Goal: Information Seeking & Learning: Check status

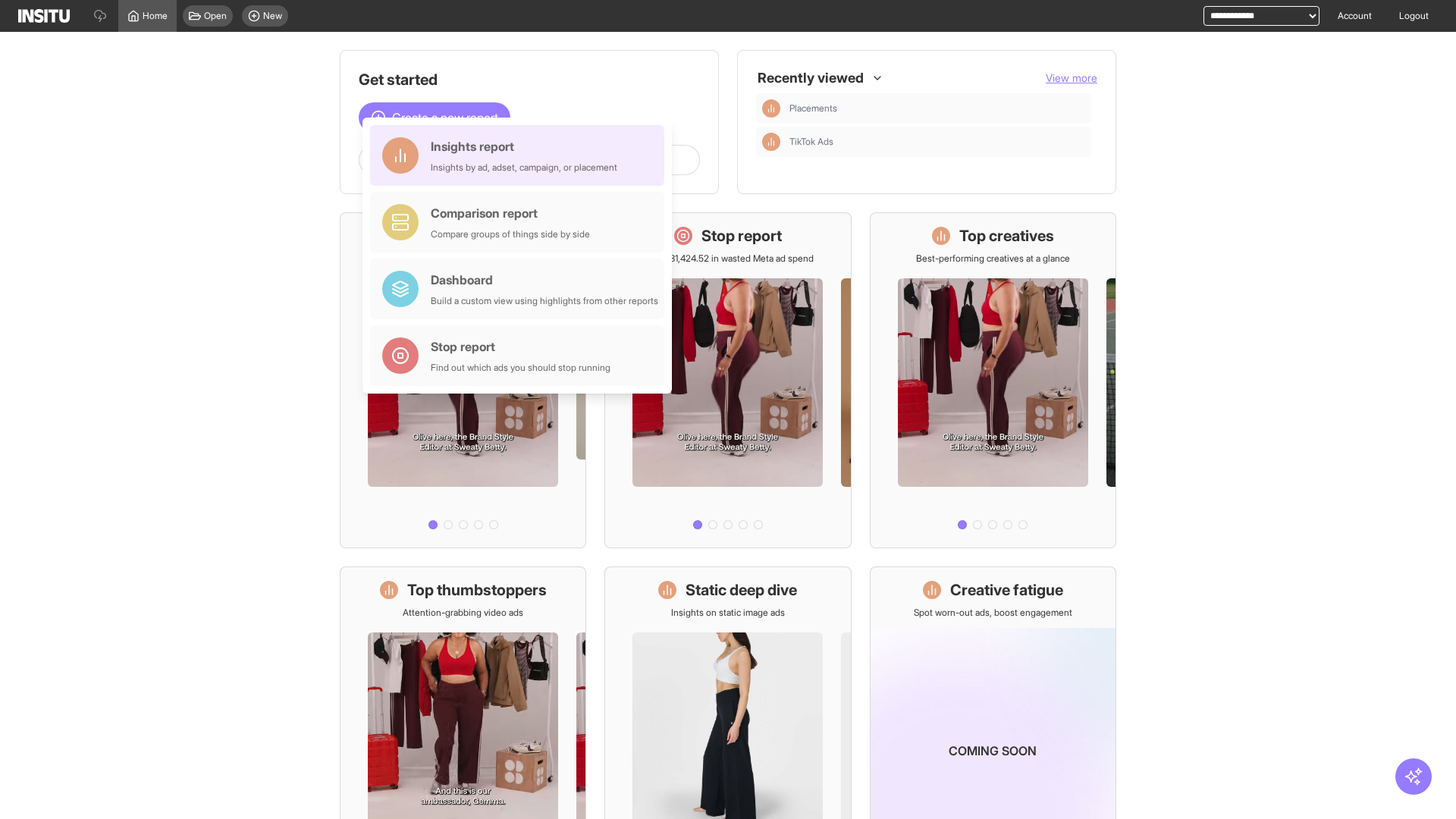
click at [521, 156] on div "Insights report Insights by ad, adset, campaign, or placement" at bounding box center [524, 156] width 187 height 36
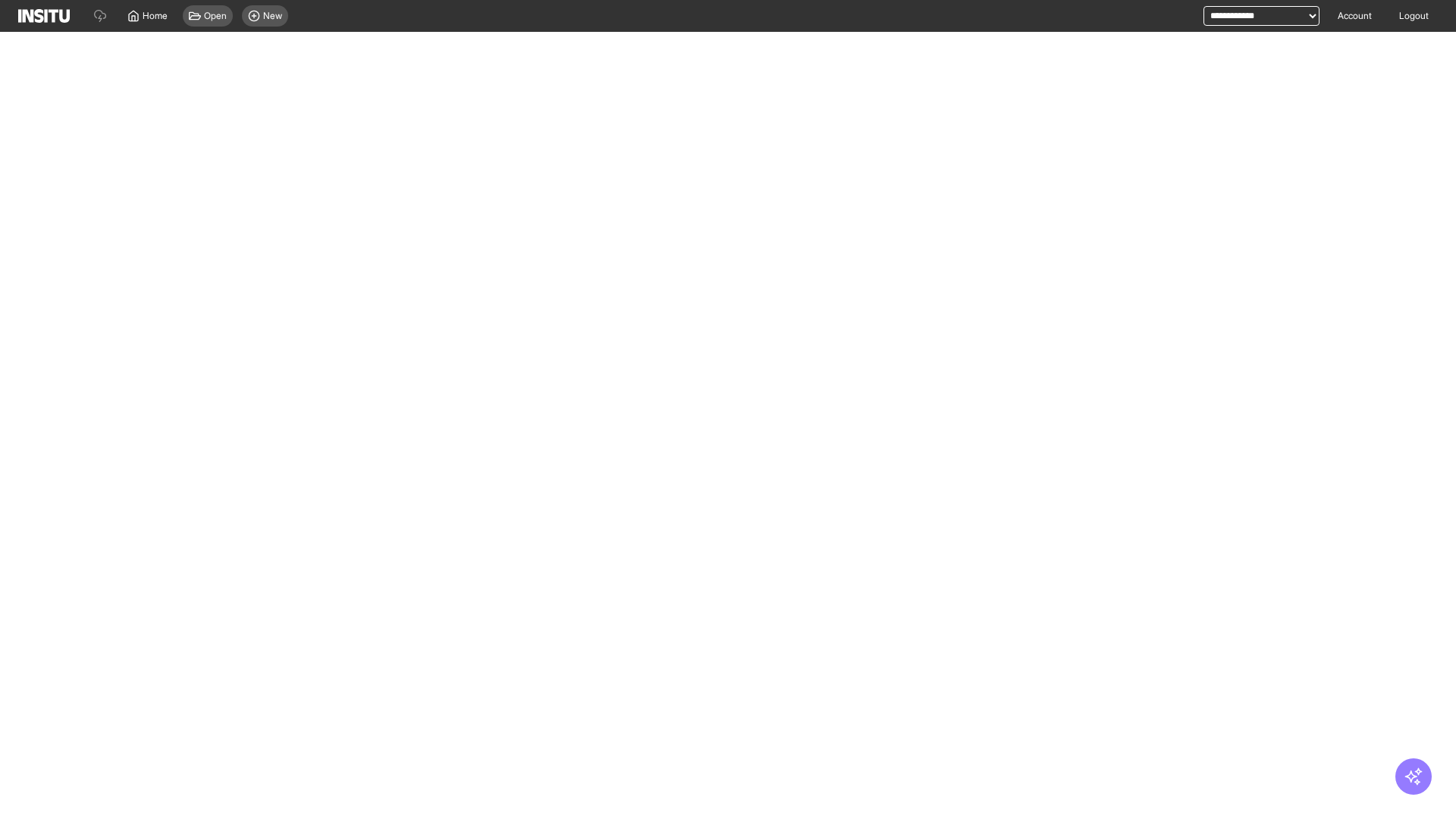
select select "**"
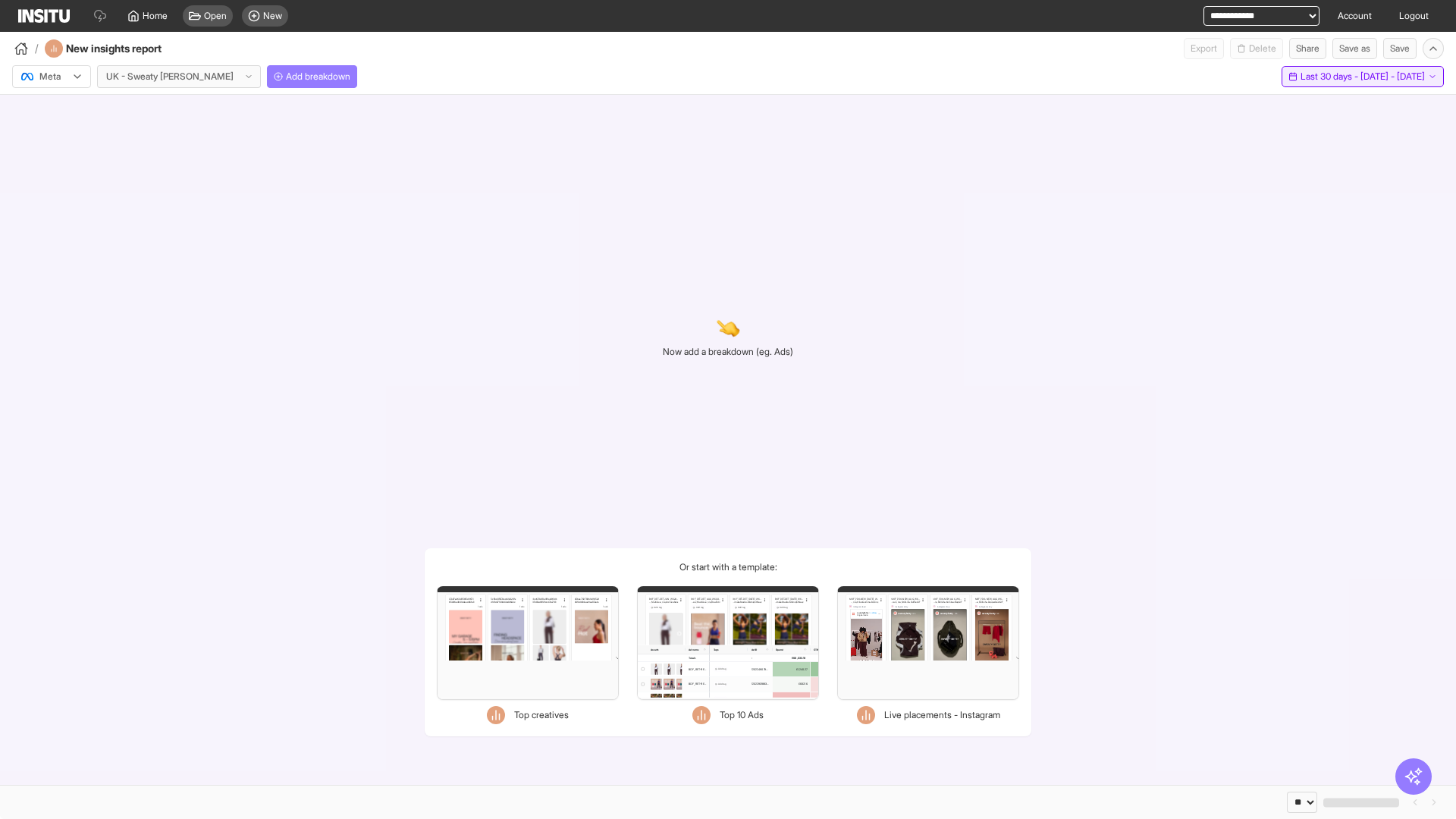
click at [1331, 76] on span "Last 30 days - [DATE] - [DATE]" at bounding box center [1363, 76] width 125 height 12
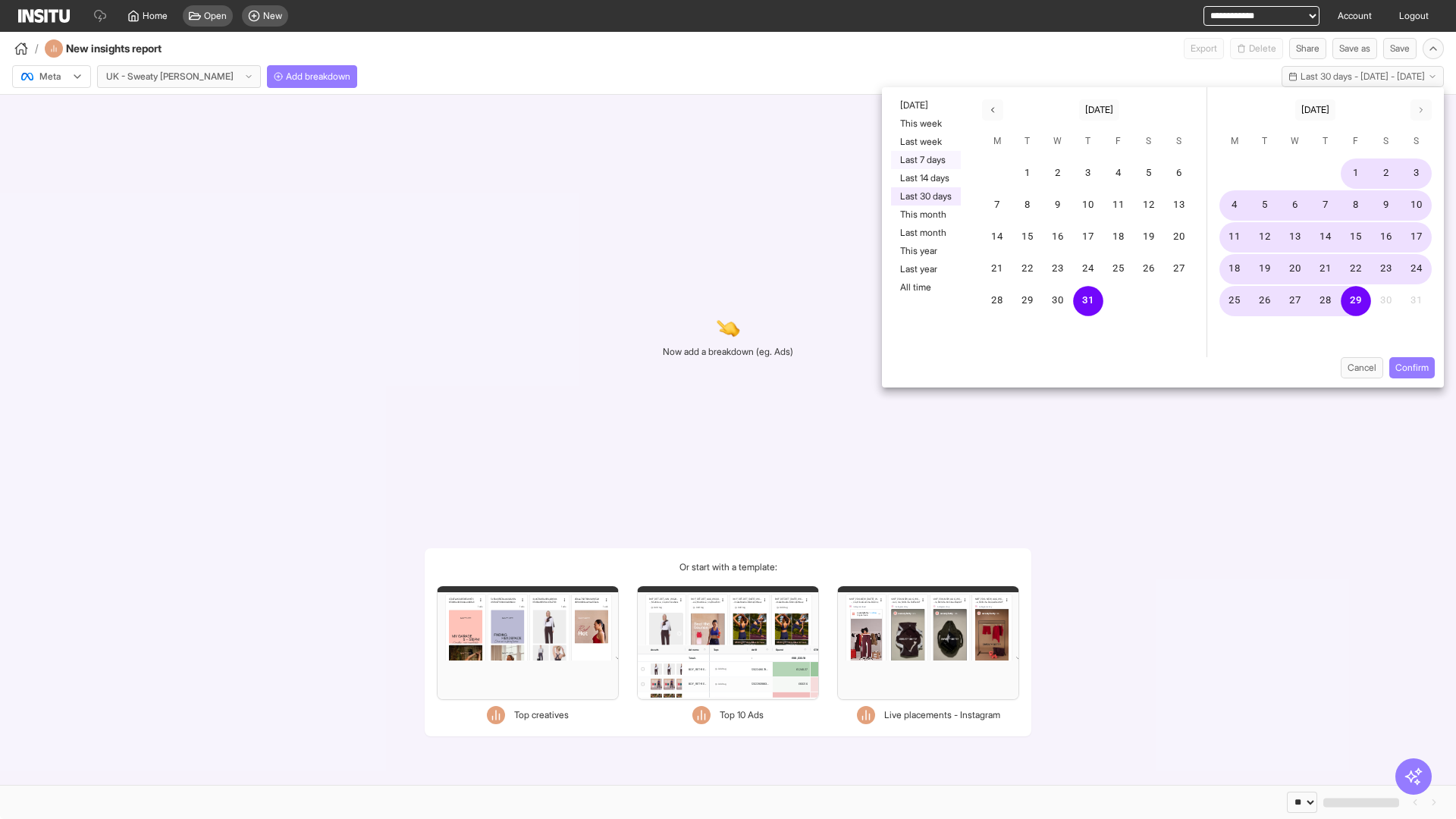
click at [924, 160] on button "Last 7 days" at bounding box center [926, 160] width 70 height 18
